Goal: Task Accomplishment & Management: Manage account settings

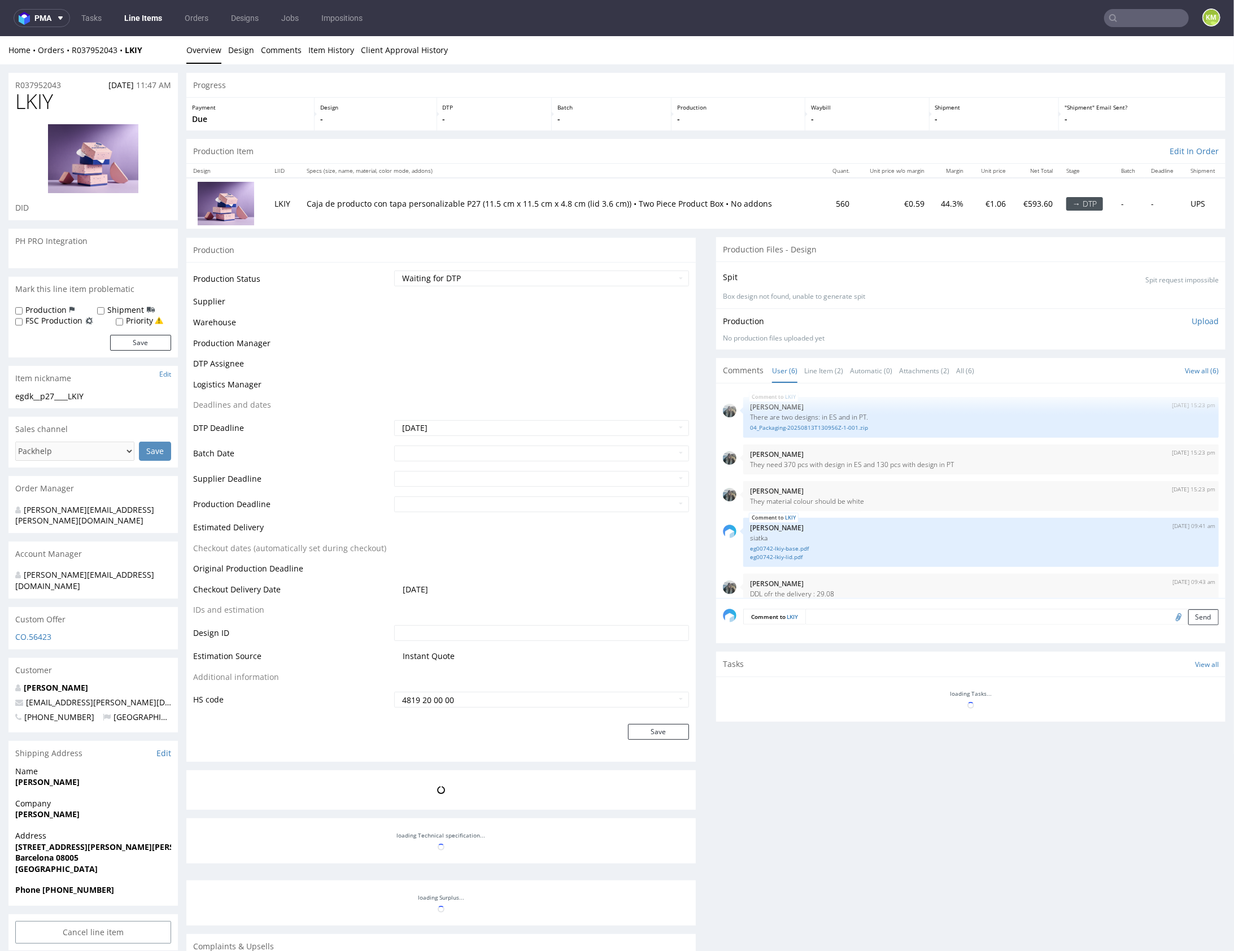
scroll to position [49, 0]
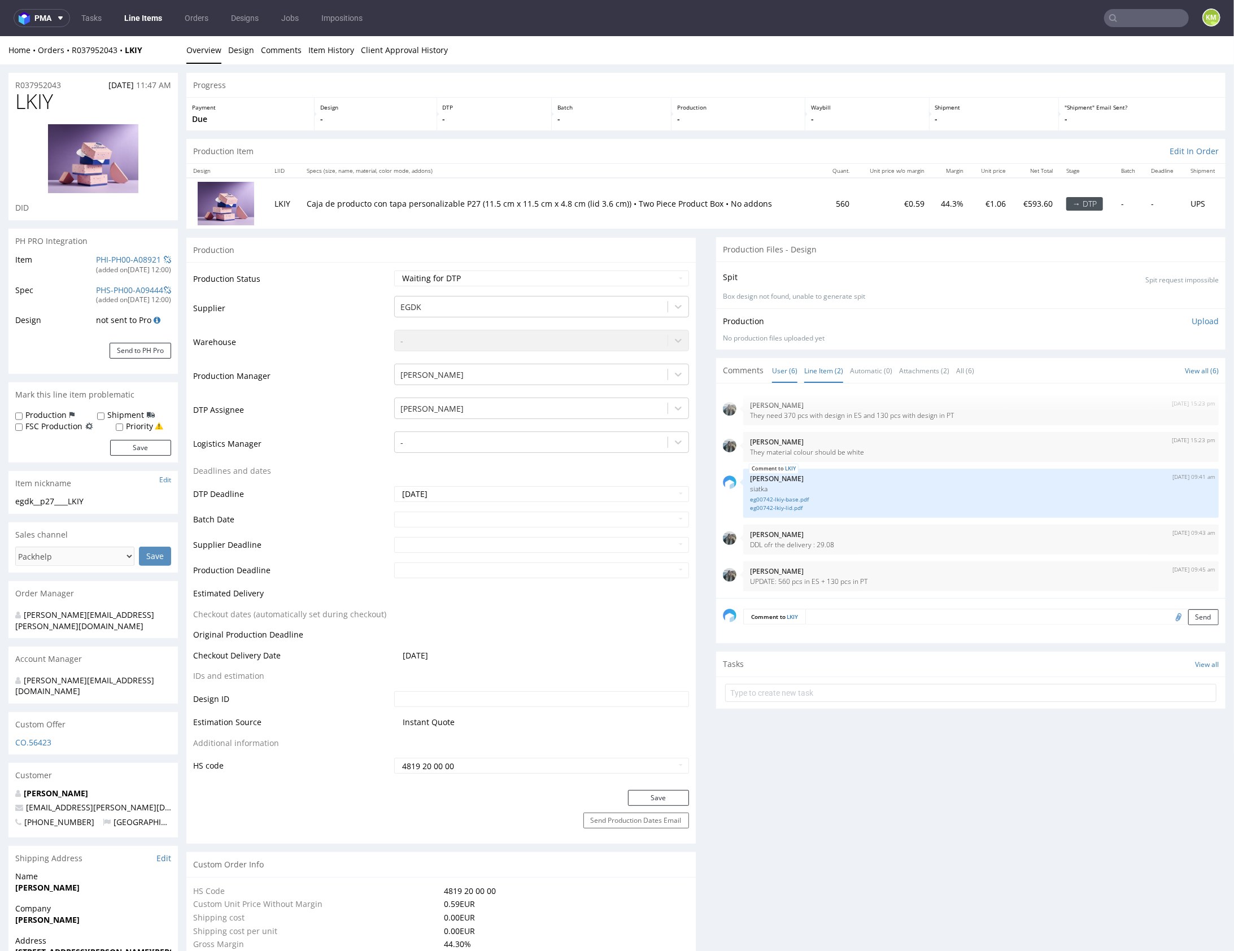
click at [829, 367] on link "Line Item (2)" at bounding box center [823, 370] width 39 height 24
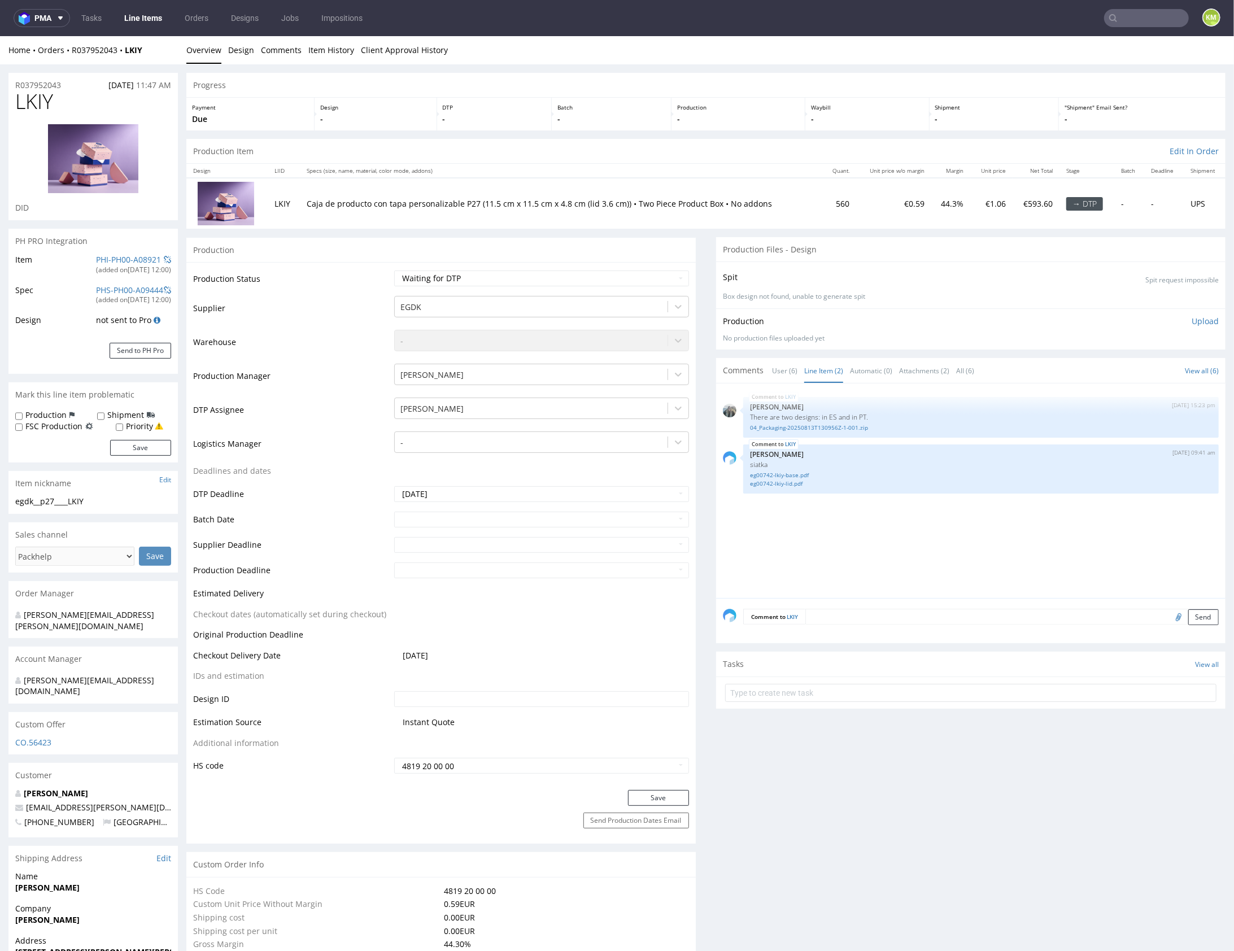
click at [904, 504] on div "LKIY 13th Aug 25 | 15:23 pm Zeniuk Magdalena There are two designs: in ES and i…" at bounding box center [974, 494] width 503 height 208
click at [898, 511] on div "LKIY 13th Aug 25 | 15:23 pm Zeniuk Magdalena There are two designs: in ES and i…" at bounding box center [974, 494] width 503 height 208
click at [846, 511] on div "LKIY 13th Aug 25 | 15:23 pm Zeniuk Magdalena There are two designs: in ES and i…" at bounding box center [974, 494] width 503 height 208
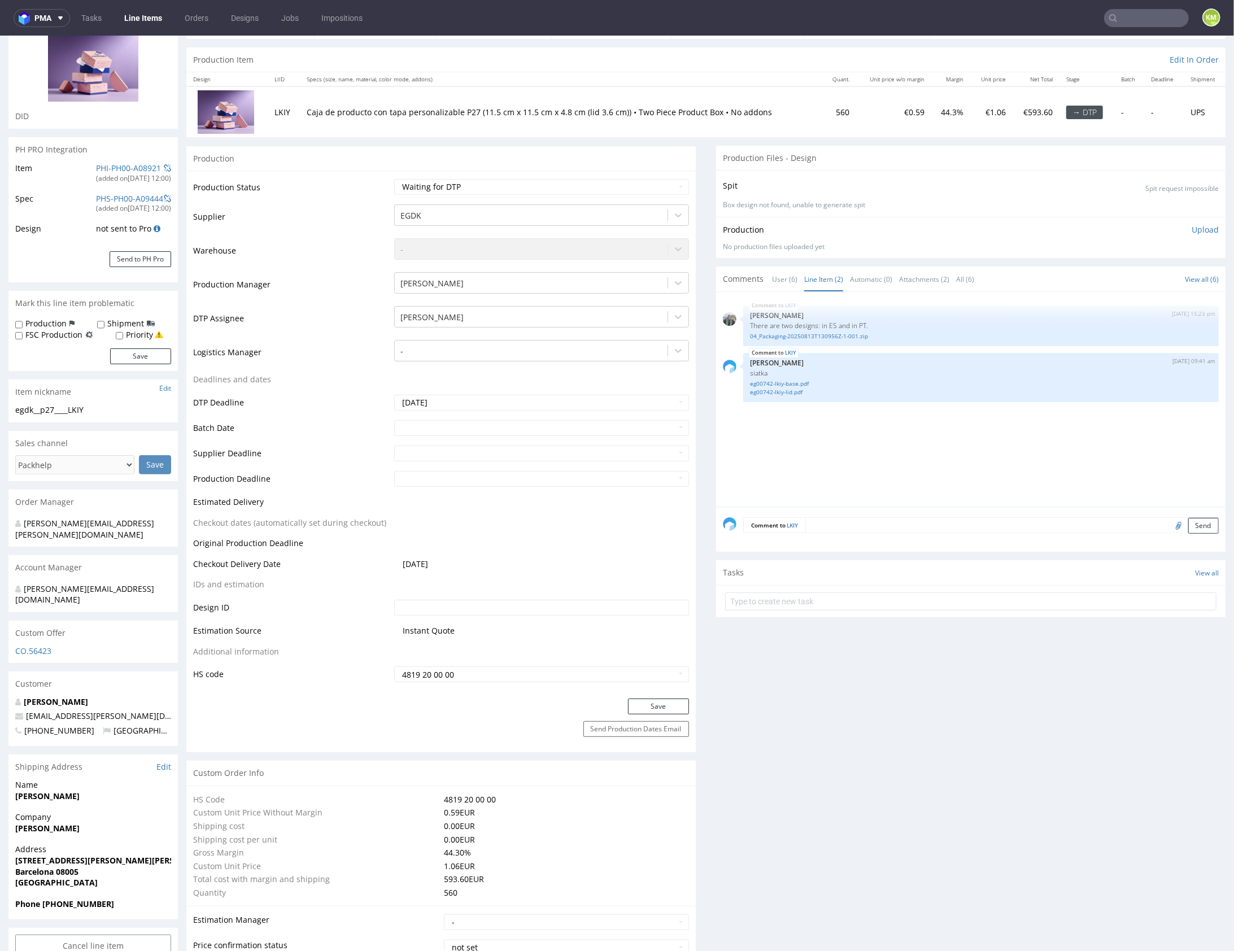
scroll to position [0, 0]
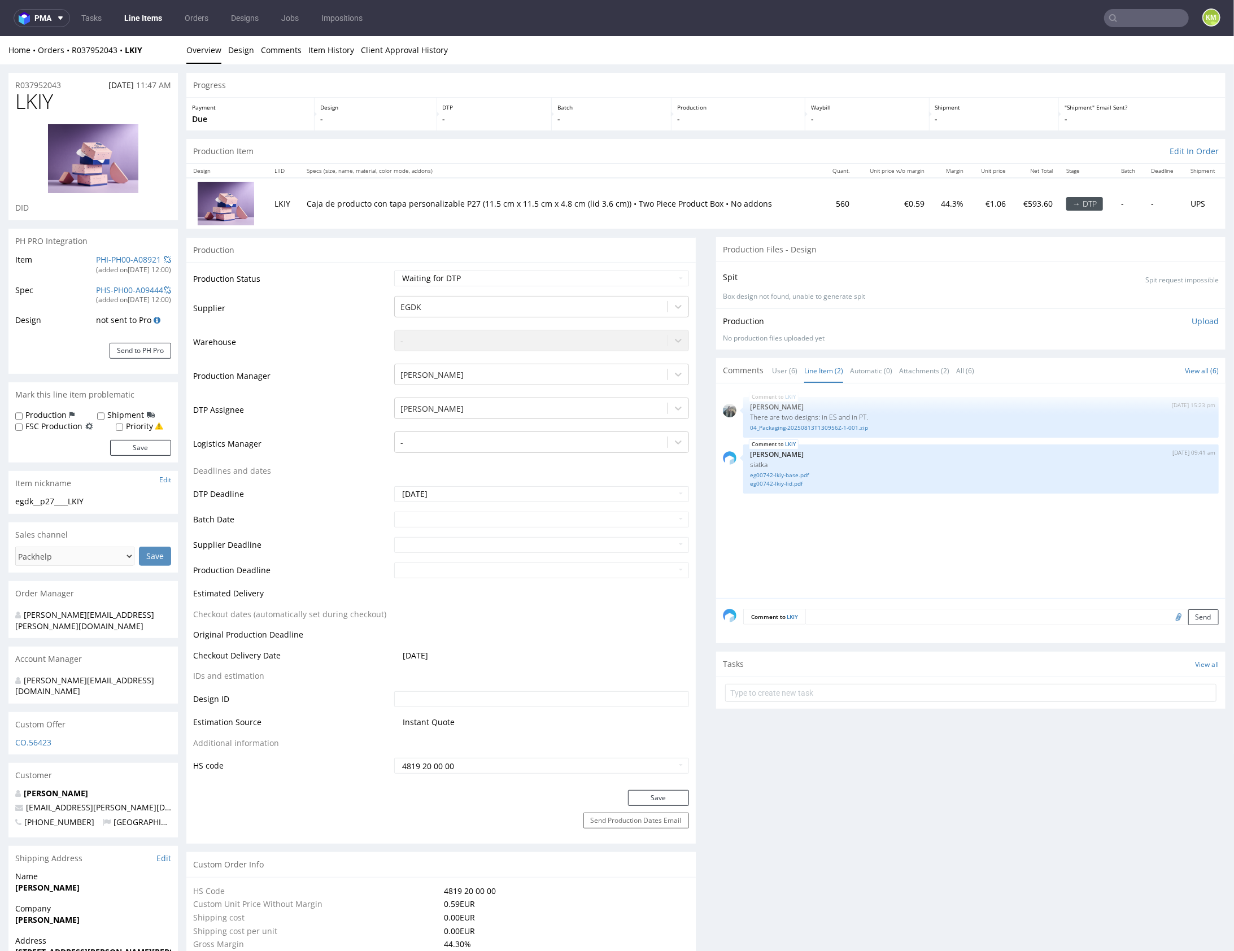
click at [766, 541] on div "LKIY 13th Aug 25 | 15:23 pm Zeniuk Magdalena There are two designs: in ES and i…" at bounding box center [974, 494] width 503 height 208
click at [843, 541] on div "LKIY 13th Aug 25 | 15:23 pm Zeniuk Magdalena There are two designs: in ES and i…" at bounding box center [974, 494] width 503 height 208
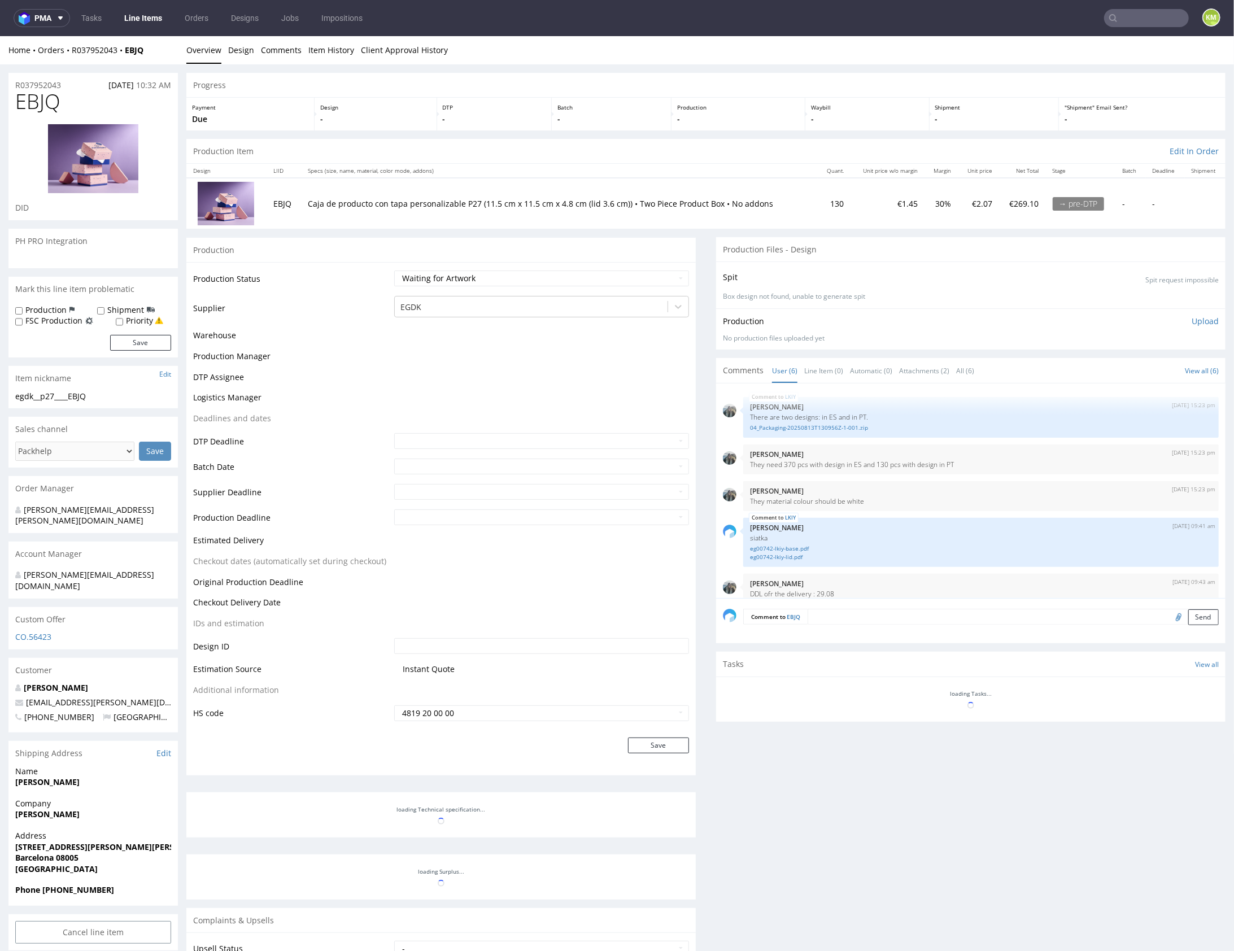
scroll to position [49, 0]
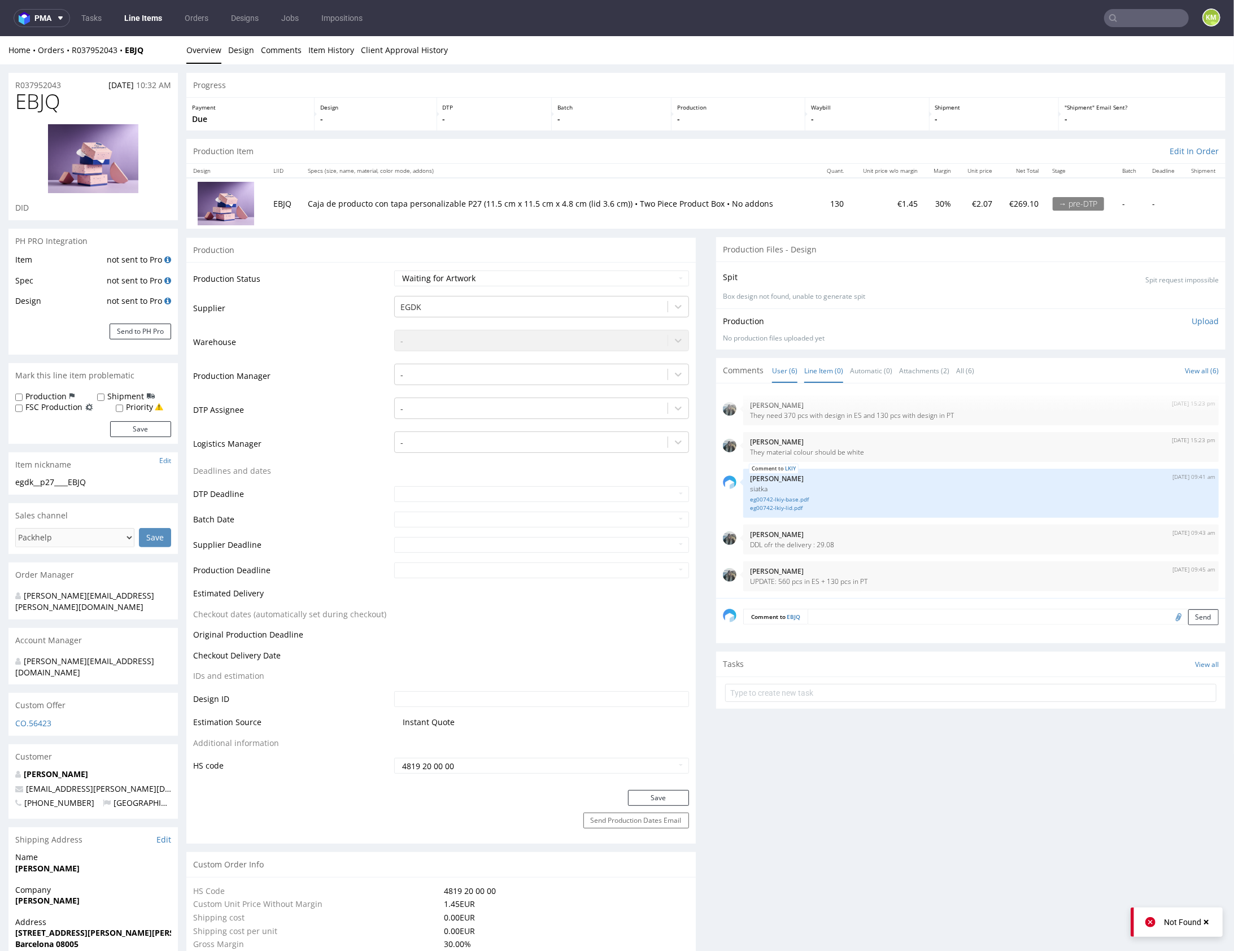
click at [820, 371] on link "Line Item (0)" at bounding box center [823, 370] width 39 height 24
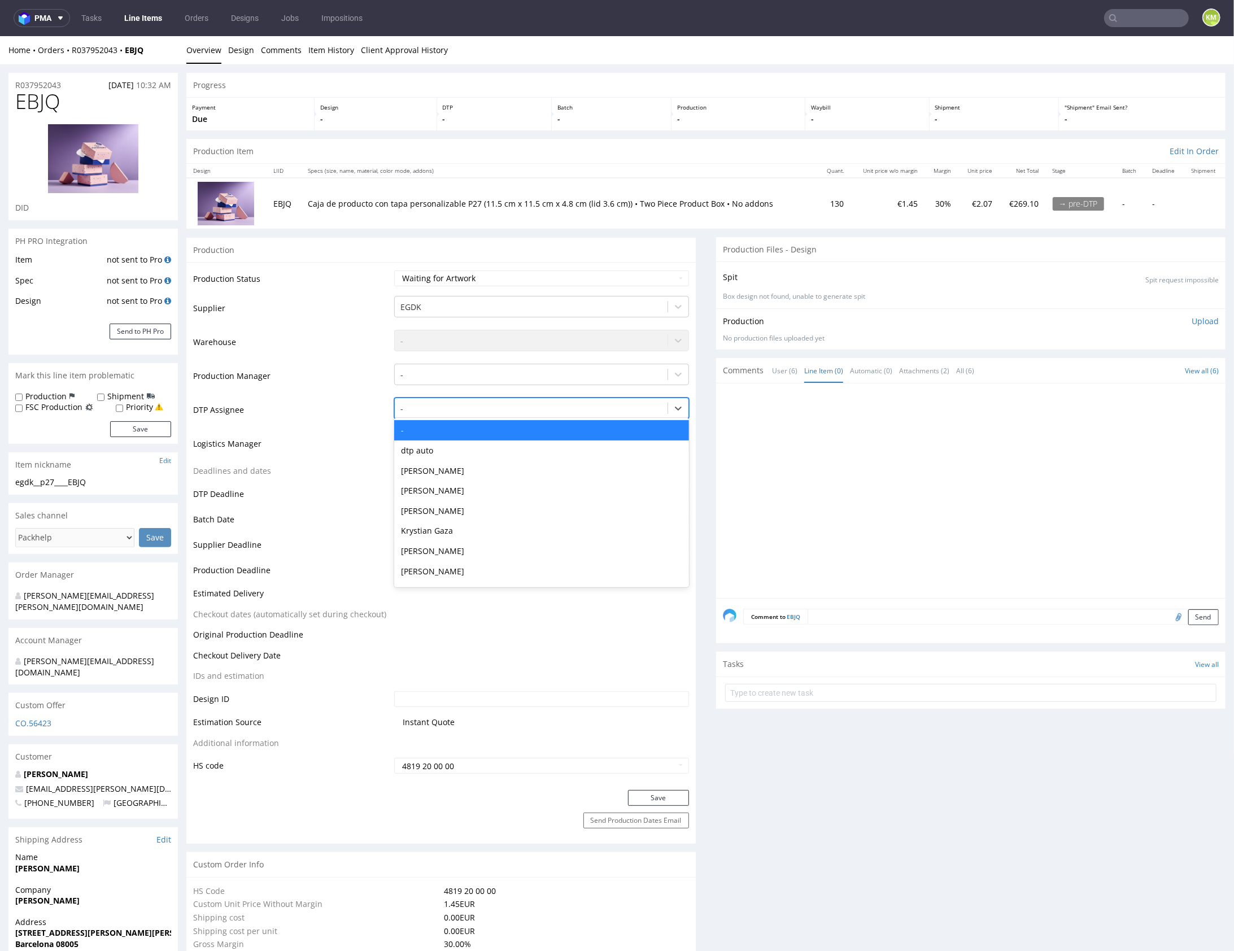
click at [475, 406] on div at bounding box center [531, 409] width 262 height 14
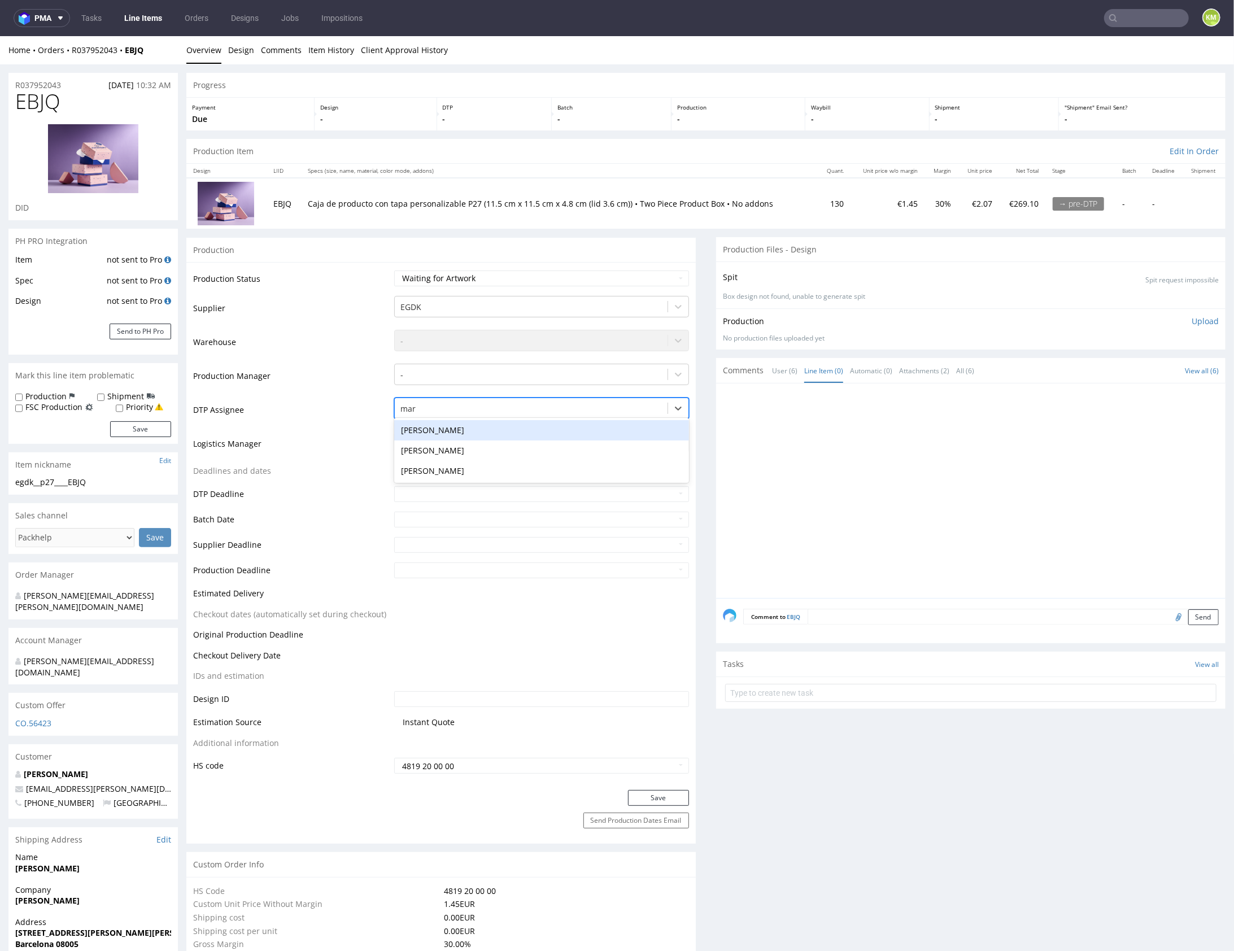
type input "mark"
click at [468, 429] on div "[PERSON_NAME]" at bounding box center [541, 430] width 295 height 20
click at [651, 795] on button "Save" at bounding box center [658, 798] width 61 height 16
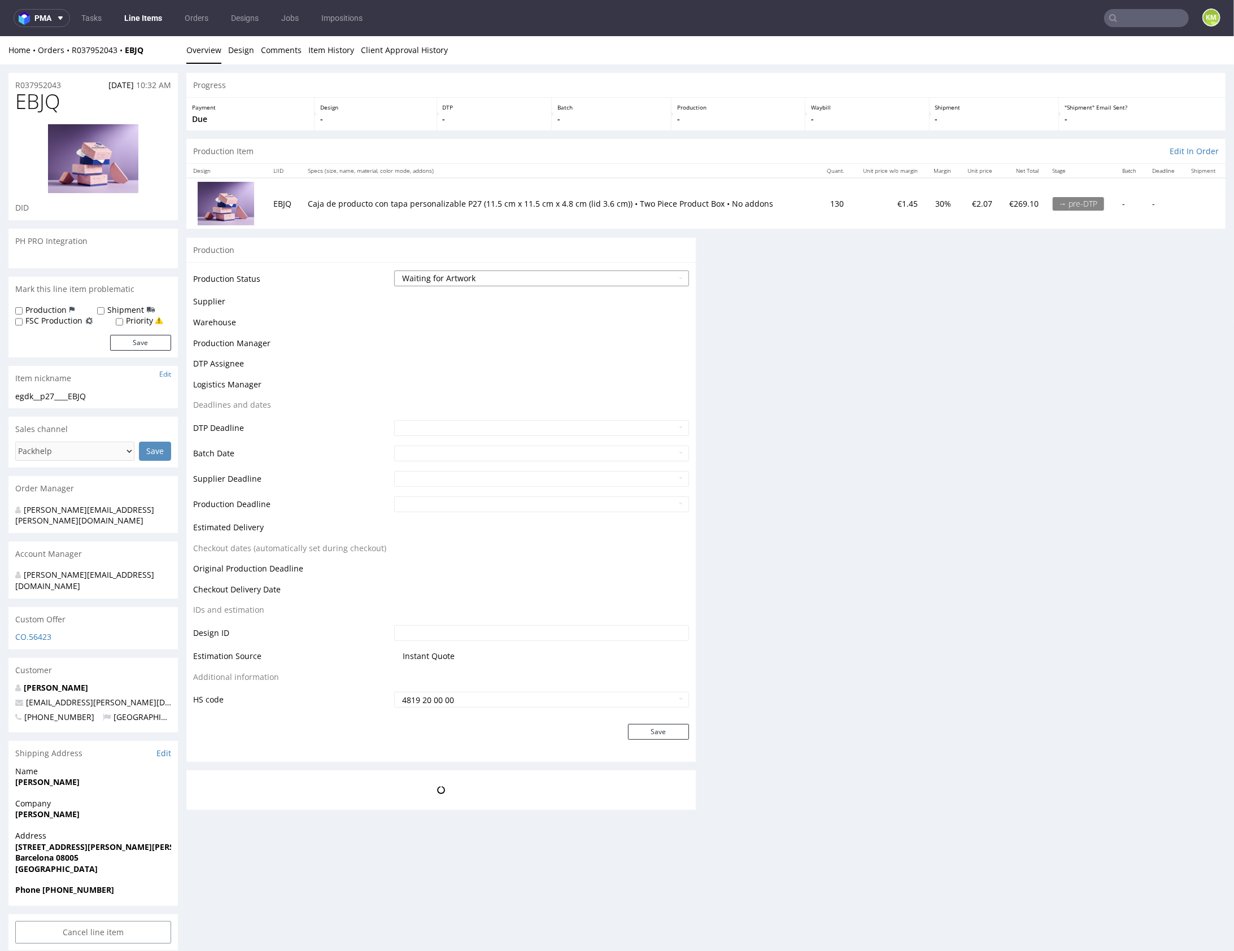
scroll to position [0, 0]
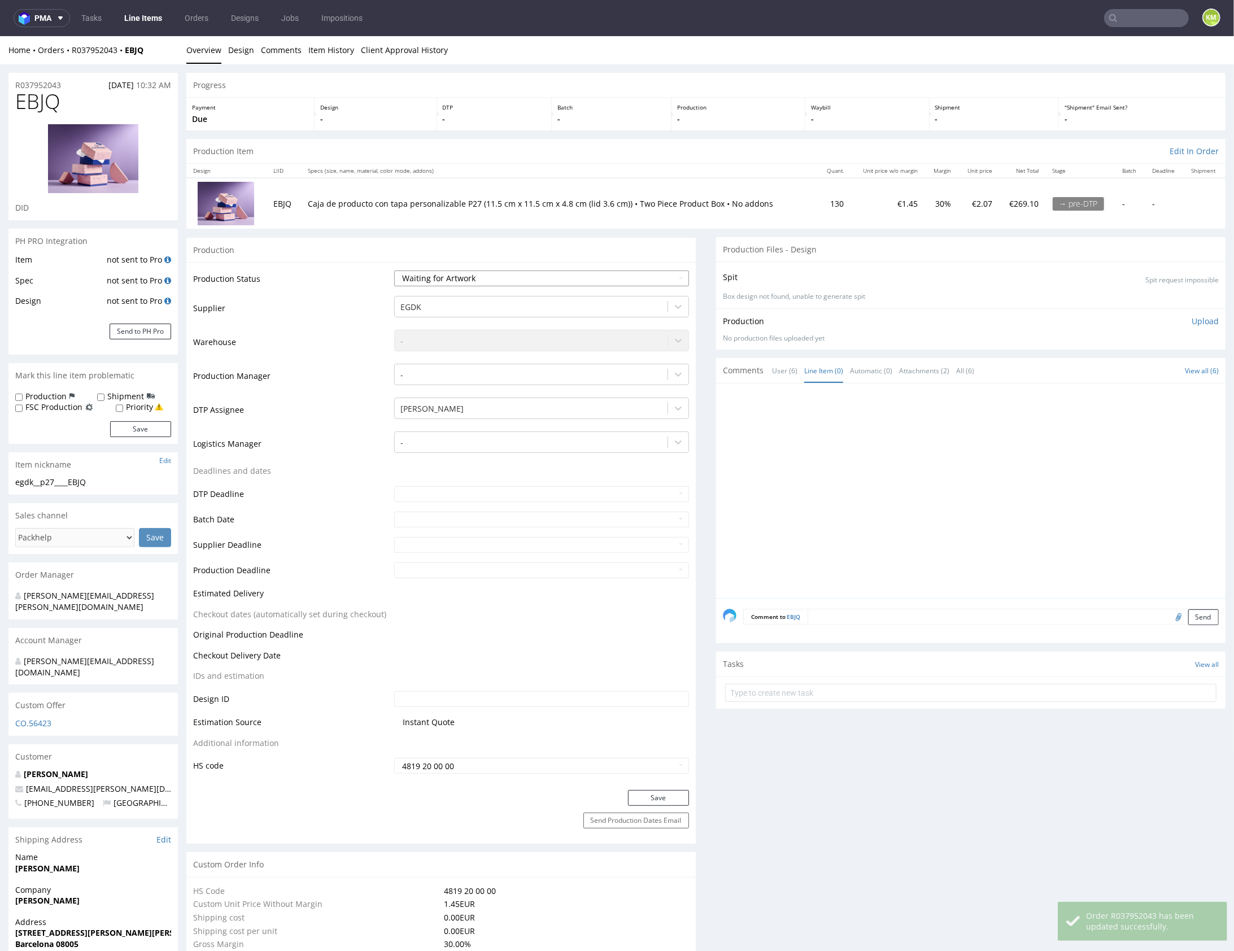
click at [581, 276] on select "Waiting for Artwork Waiting for Diecut Waiting for Mockup Waiting for DTP Waiti…" at bounding box center [541, 278] width 295 height 16
select select "dtp_waiting_for_check"
click at [394, 270] on select "Waiting for Artwork Waiting for Diecut Waiting for Mockup Waiting for DTP Waiti…" at bounding box center [541, 278] width 295 height 16
click at [656, 799] on button "Save" at bounding box center [658, 798] width 61 height 16
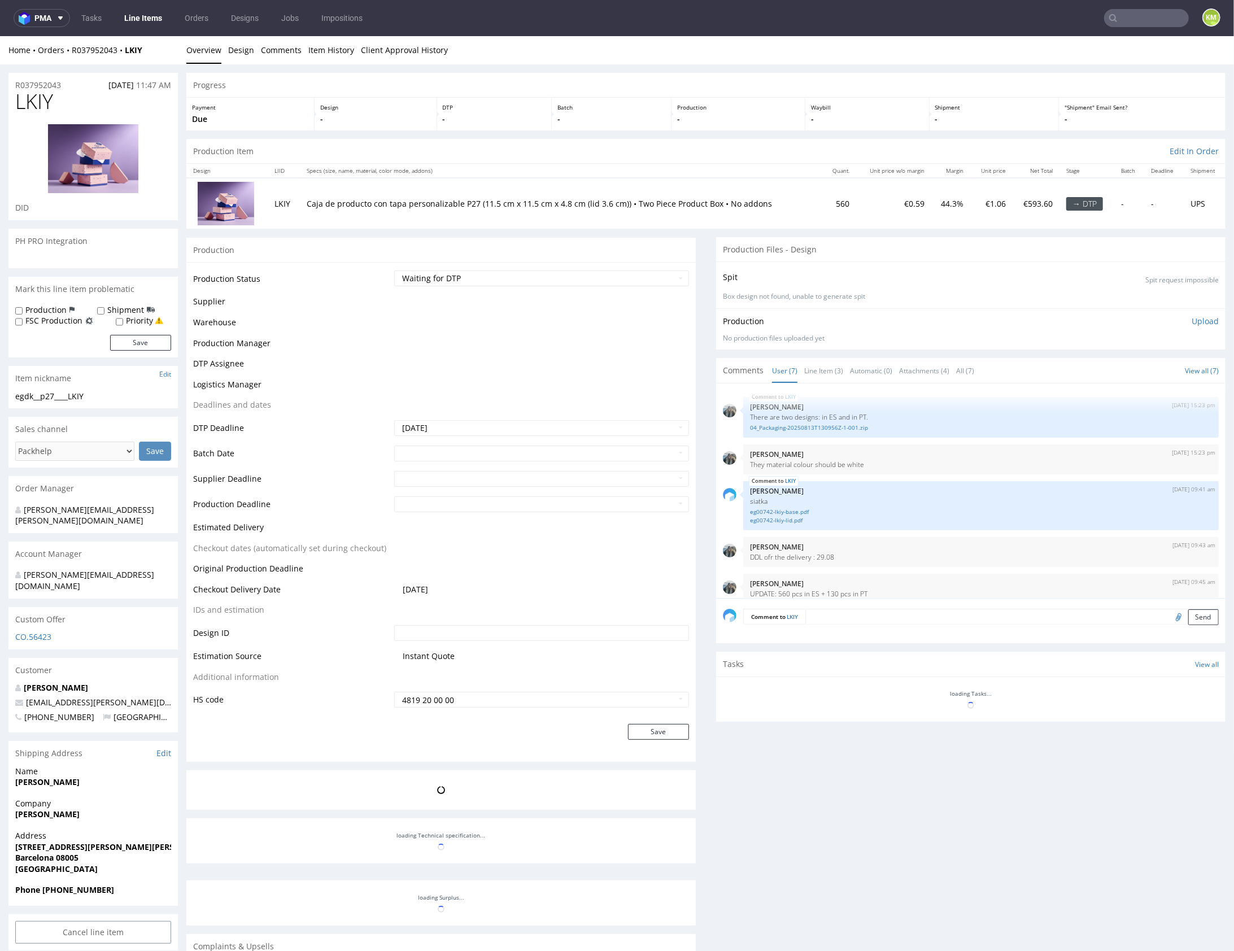
scroll to position [107, 0]
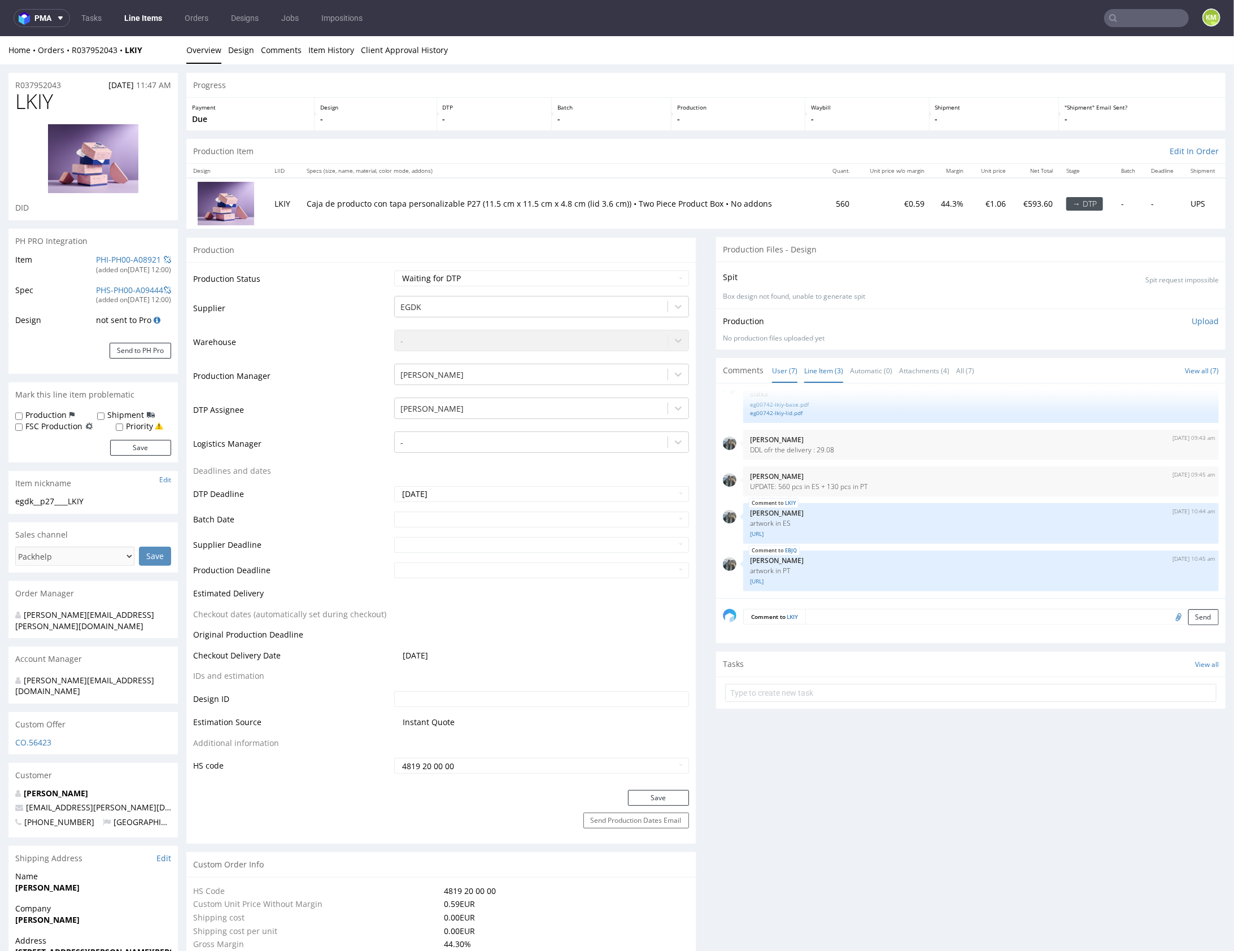
click at [817, 369] on link "Line Item (3)" at bounding box center [823, 370] width 39 height 24
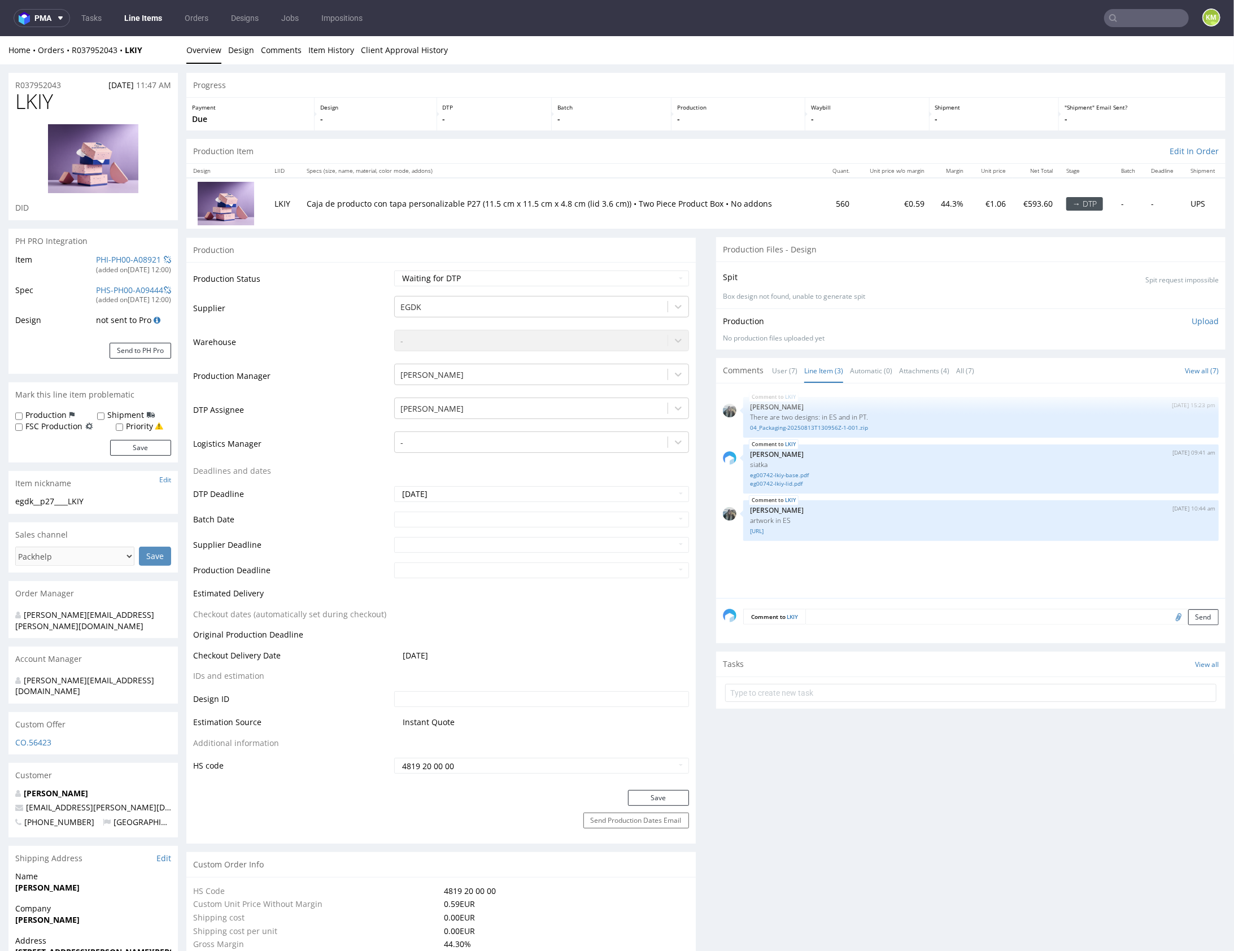
click at [869, 559] on div "LKIY 13th Aug 25 | 15:23 pm Zeniuk Magdalena There are two designs: in ES and i…" at bounding box center [974, 494] width 503 height 208
click at [911, 561] on div "LKIY 13th Aug 25 | 15:23 pm Zeniuk Magdalena There are two designs: in ES and i…" at bounding box center [974, 494] width 503 height 208
click at [69, 503] on div "egdk__p27____LKIY" at bounding box center [93, 500] width 156 height 11
copy div "egdk__p27____LKIY"
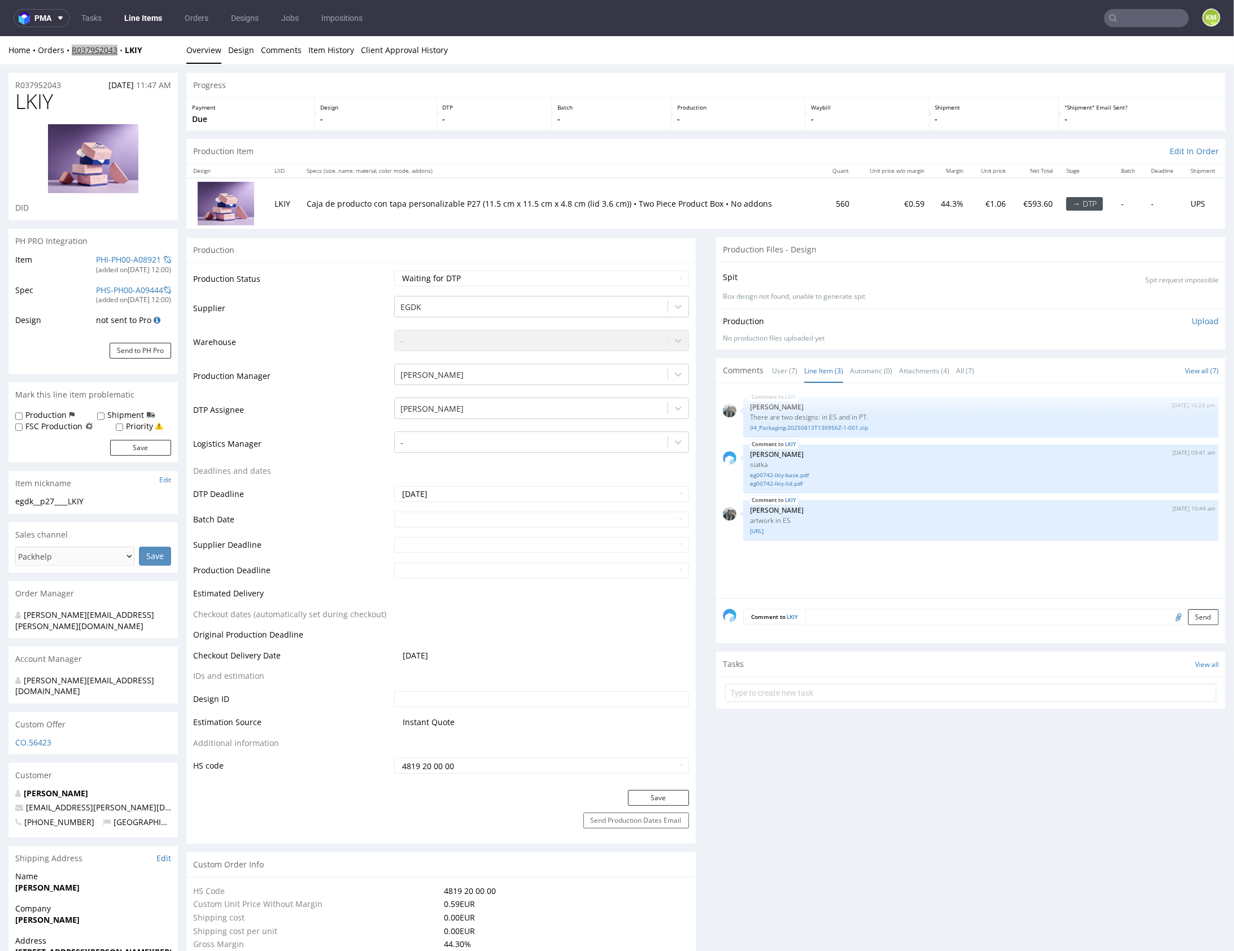
copy link "R037952043"
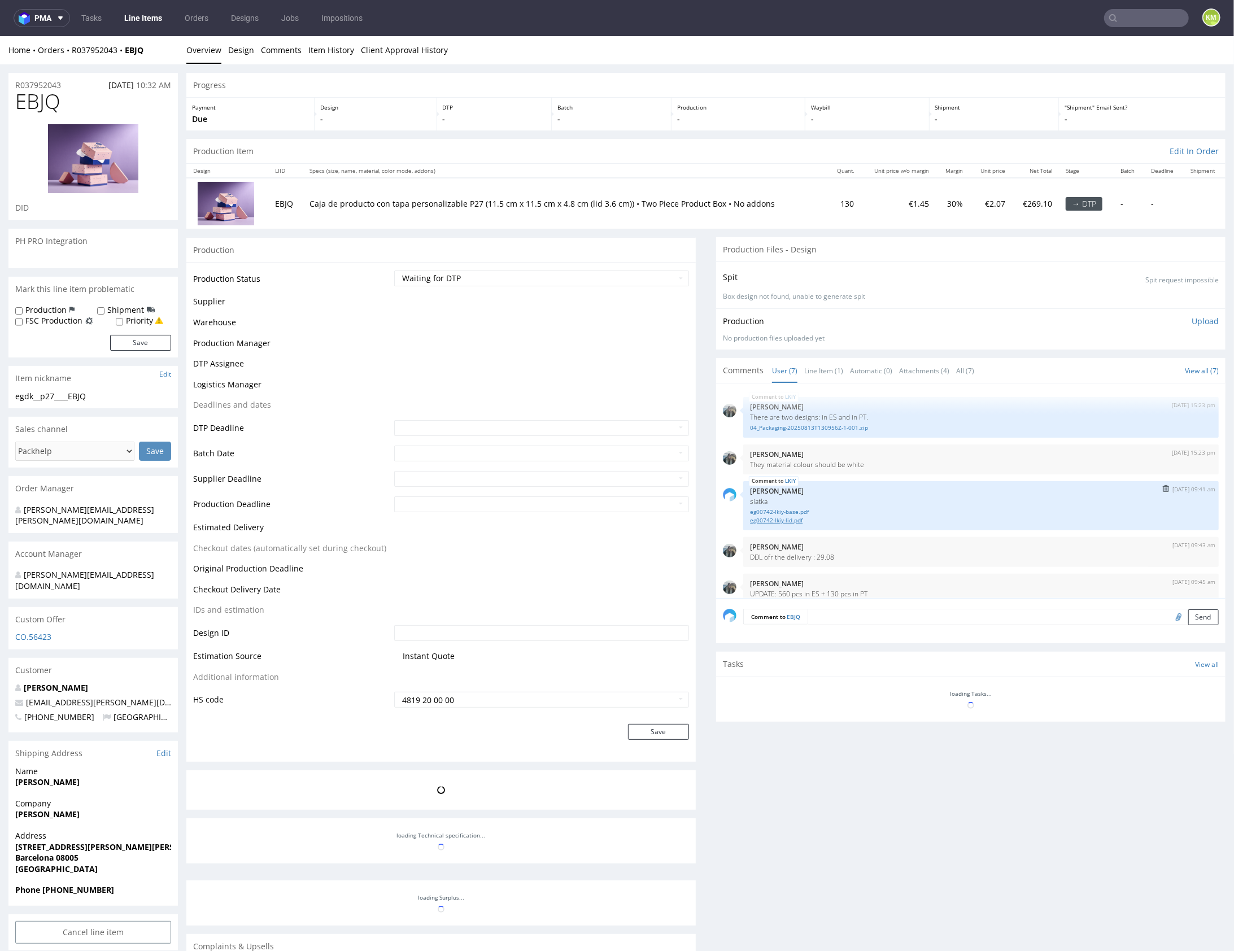
scroll to position [107, 0]
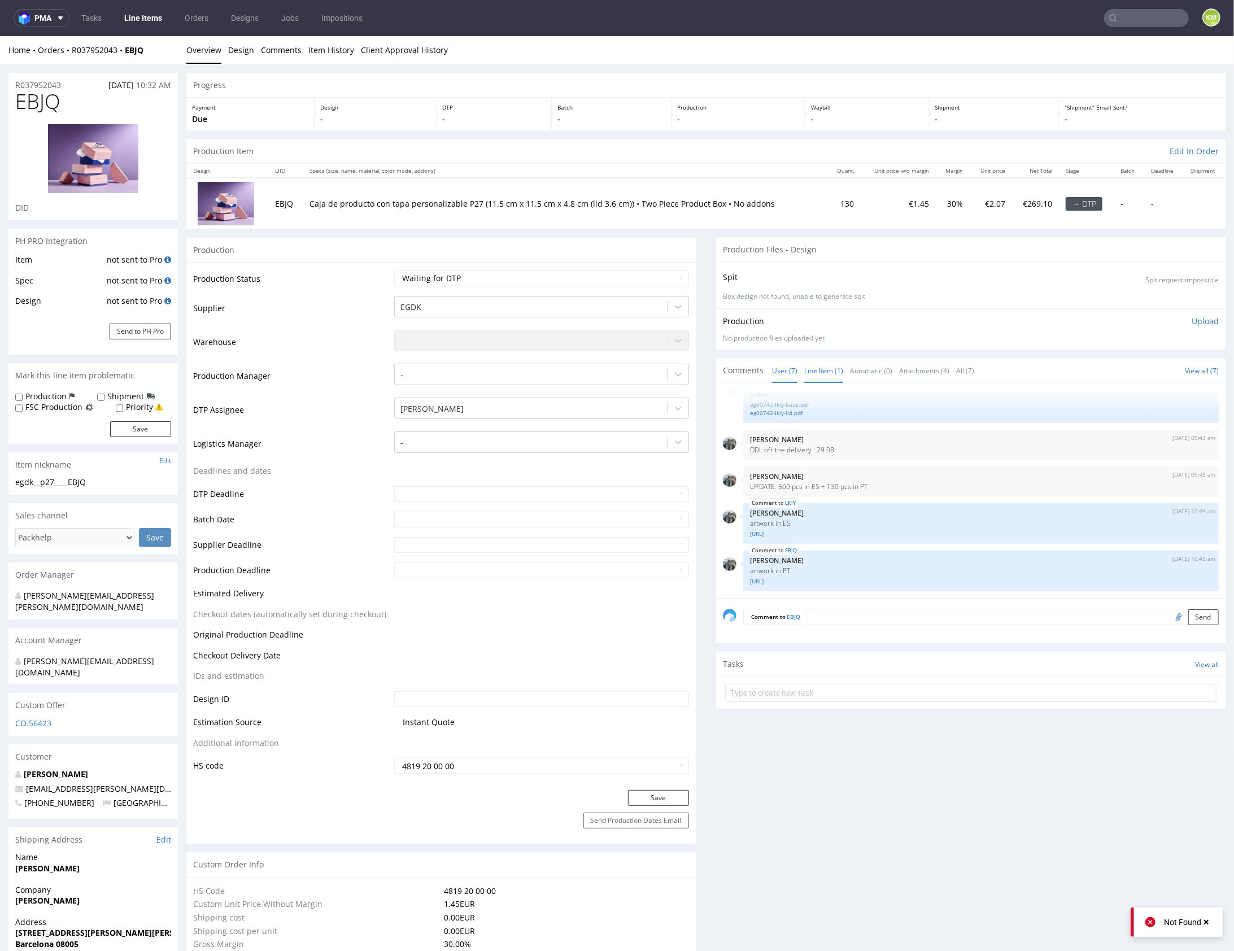
click at [819, 370] on link "Line Item (1)" at bounding box center [823, 370] width 39 height 24
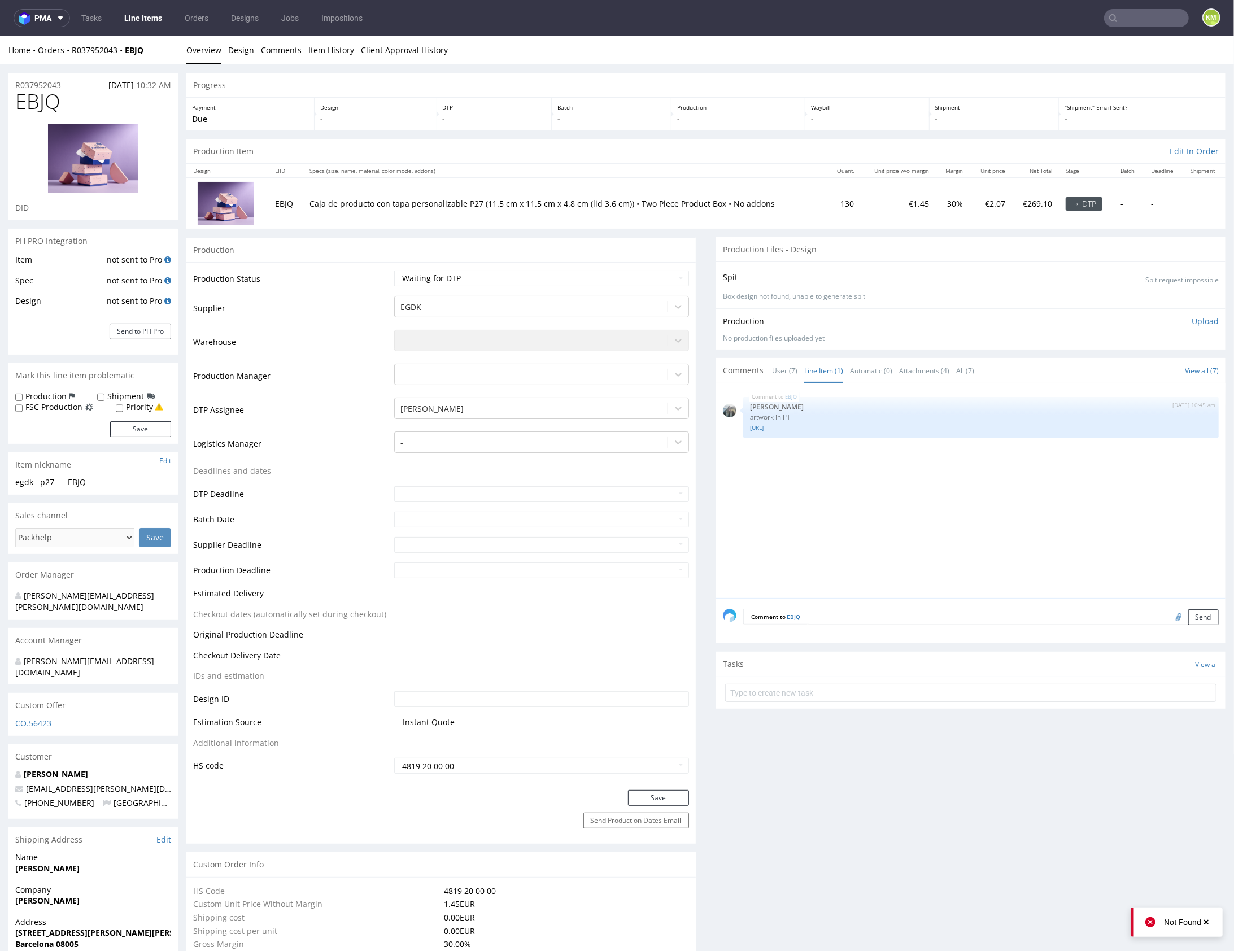
click at [916, 492] on div "EBJQ 19th Aug 25 | 10:45 am Zeniuk Magdalena artwork in PT 6026208-box-es-produ…" at bounding box center [974, 494] width 503 height 208
click at [913, 474] on div "EBJQ 19th Aug 25 | 10:45 am Zeniuk Magdalena artwork in PT 6026208-box-es-produ…" at bounding box center [974, 494] width 503 height 208
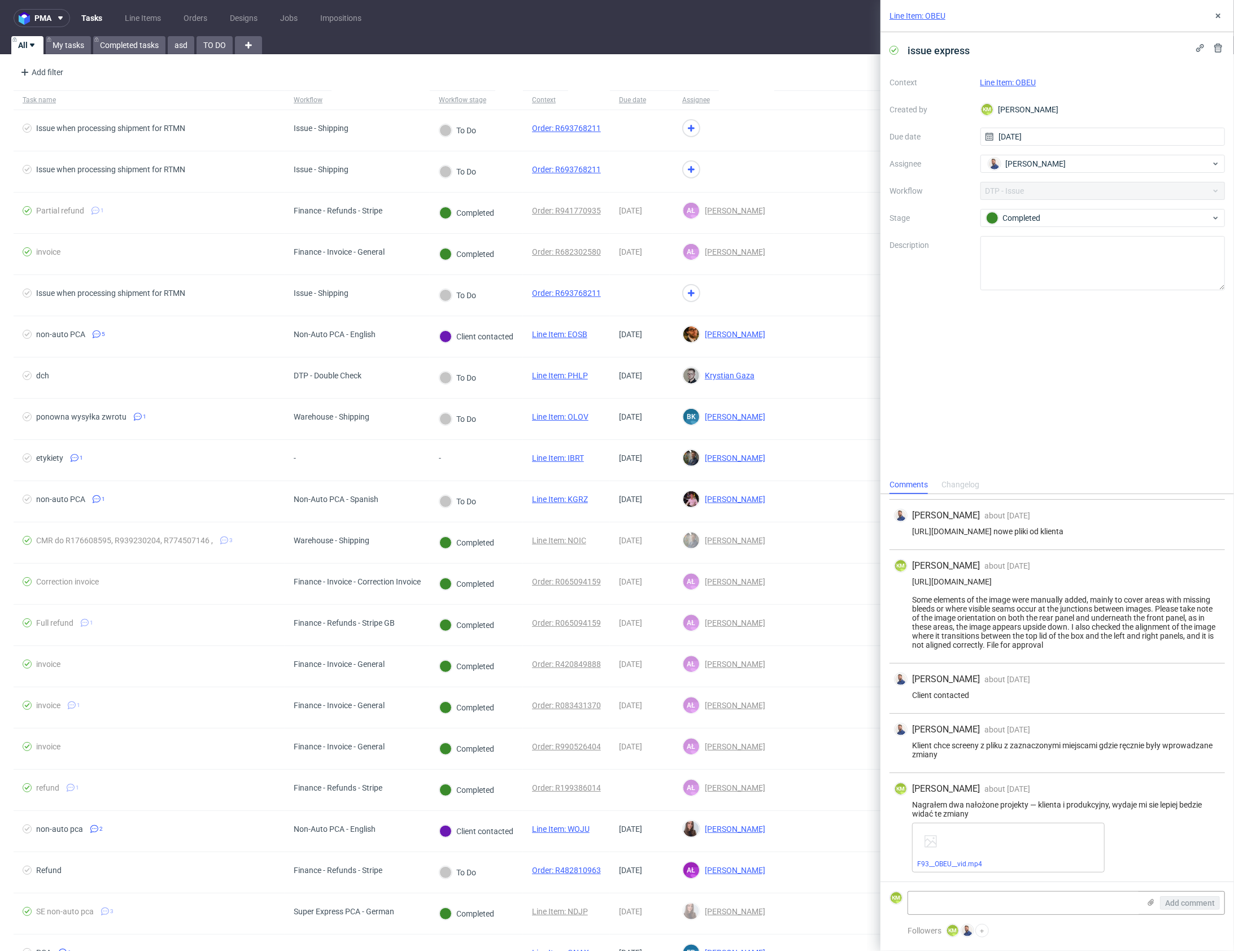
scroll to position [237, 0]
click at [1221, 15] on icon at bounding box center [1218, 15] width 9 height 9
